Goal: Consume media (video, audio)

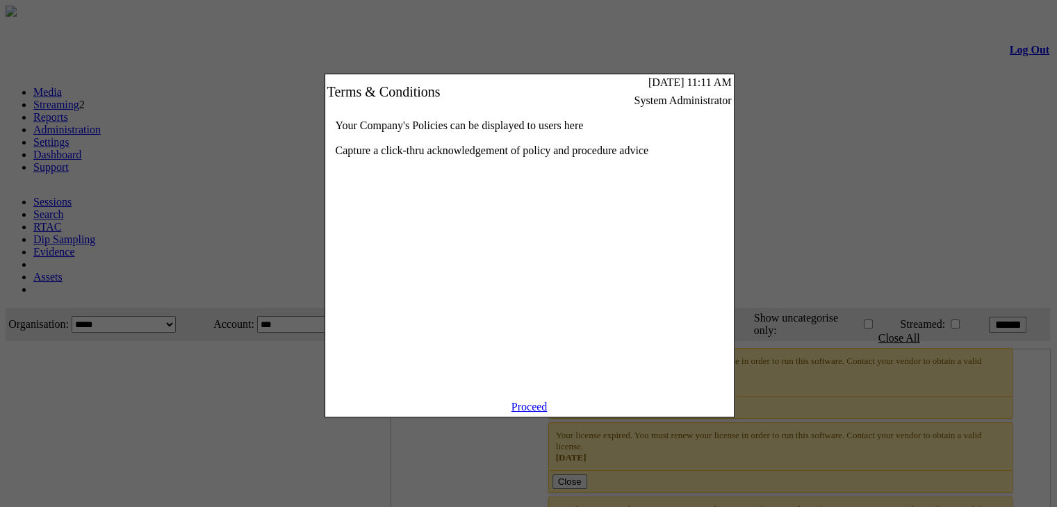
click at [538, 413] on link "Proceed" at bounding box center [530, 407] width 36 height 12
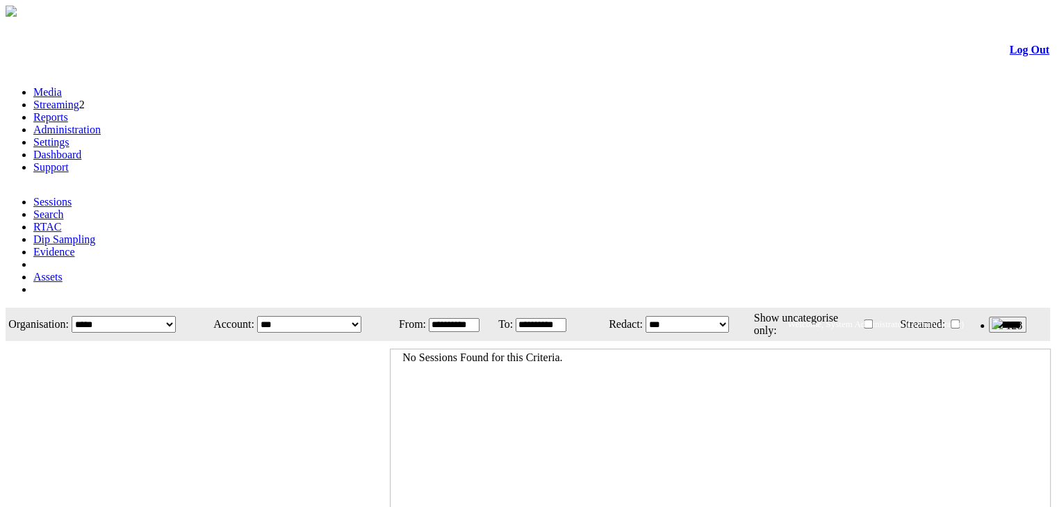
click at [79, 99] on link "Streaming" at bounding box center [56, 105] width 46 height 12
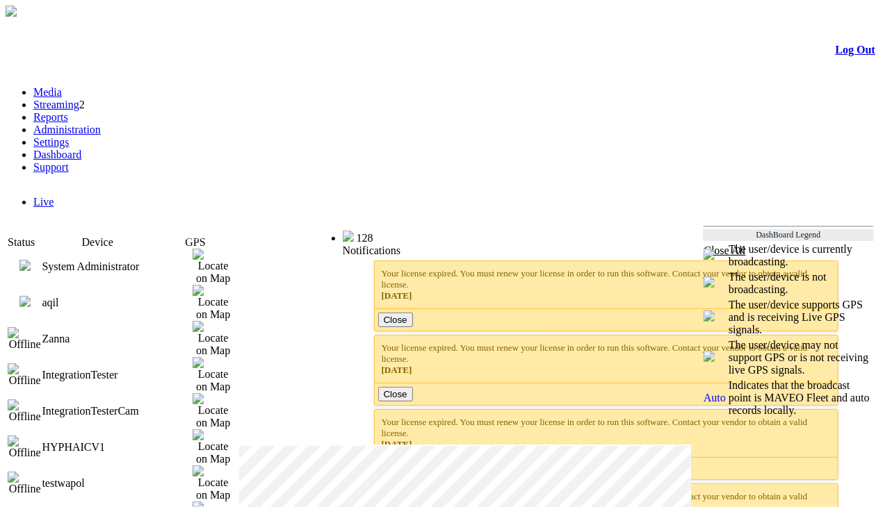
click at [31, 296] on img at bounding box center [24, 301] width 11 height 11
